Goal: Register for event/course

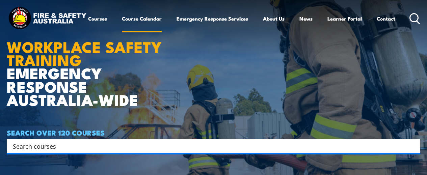
click at [122, 27] on link "Course Calendar" at bounding box center [142, 18] width 40 height 16
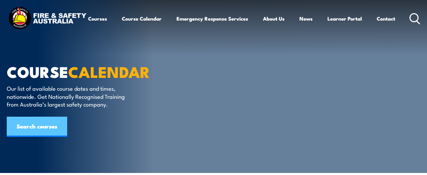
click at [42, 118] on link "Search courses" at bounding box center [37, 127] width 60 height 20
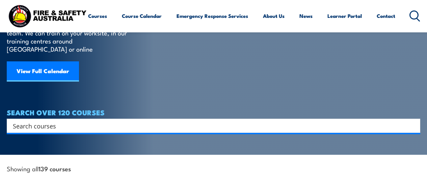
scroll to position [94, 0]
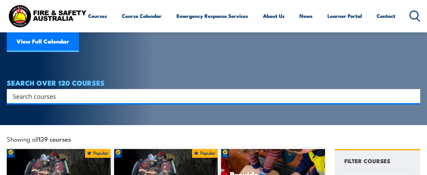
click at [80, 91] on input "Search input" at bounding box center [209, 96] width 393 height 10
type input "vertical rescue"
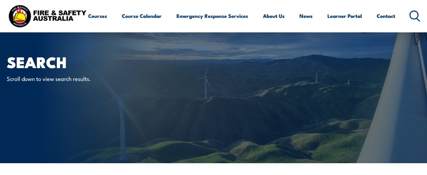
scroll to position [117, 0]
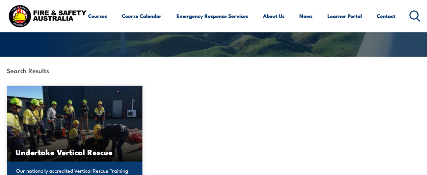
click at [69, 131] on img at bounding box center [75, 124] width 136 height 76
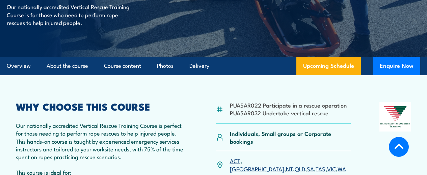
scroll to position [116, 0]
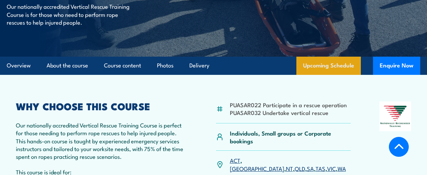
click at [313, 75] on link "Upcoming Schedule" at bounding box center [329, 66] width 65 height 18
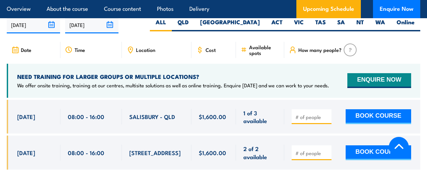
scroll to position [1078, 0]
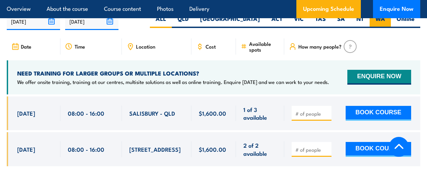
click at [387, 24] on label "WA" at bounding box center [380, 21] width 21 height 13
click at [387, 19] on input "WA" at bounding box center [388, 17] width 4 height 4
radio input "true"
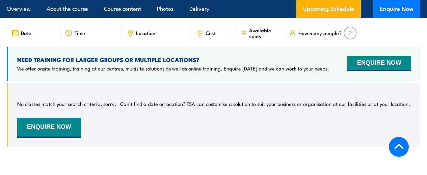
scroll to position [1054, 0]
